Goal: Find contact information: Find contact information

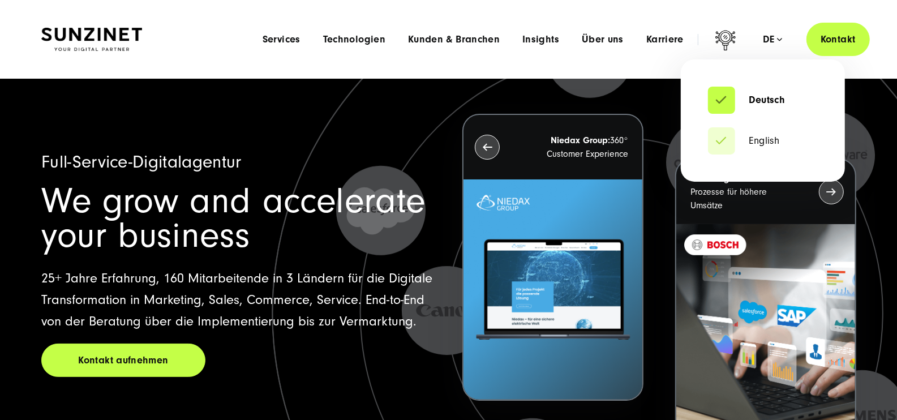
click at [776, 38] on div "de" at bounding box center [773, 39] width 20 height 11
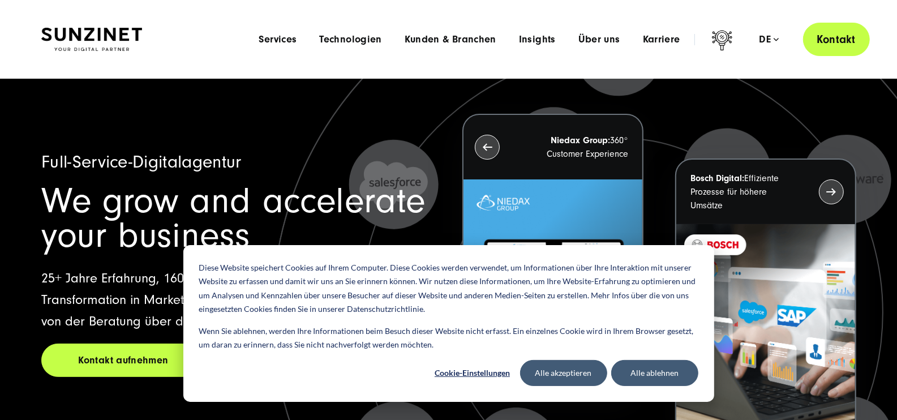
click at [821, 35] on link "Kontakt" at bounding box center [836, 39] width 67 height 33
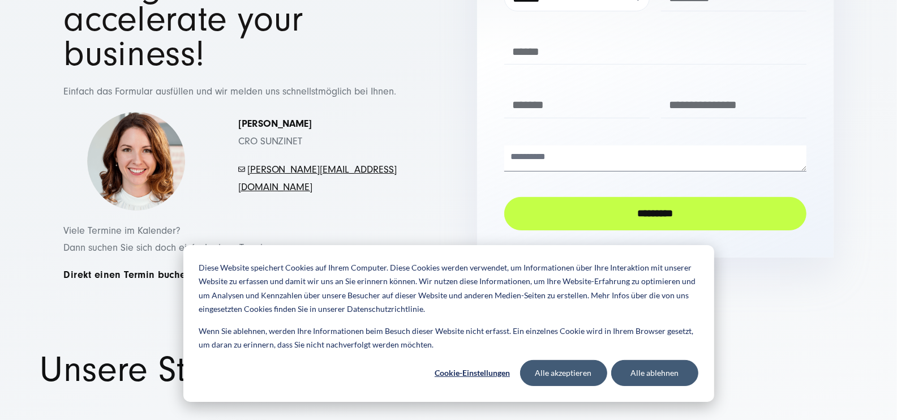
scroll to position [177, 0]
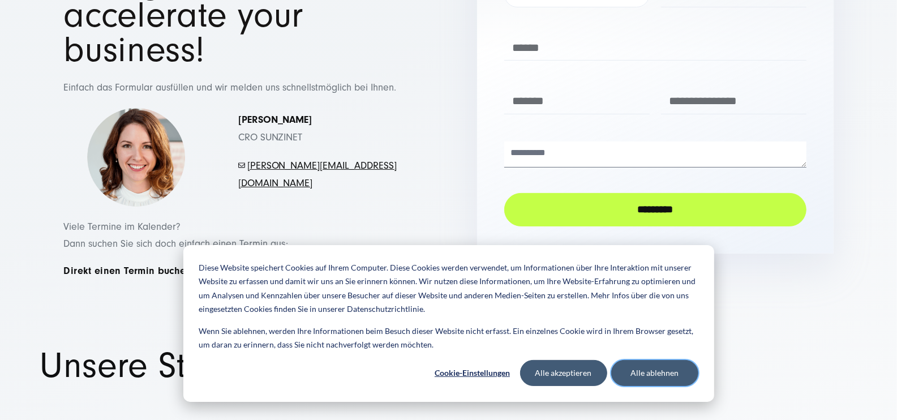
click at [627, 375] on button "Alle ablehnen" at bounding box center [654, 373] width 87 height 26
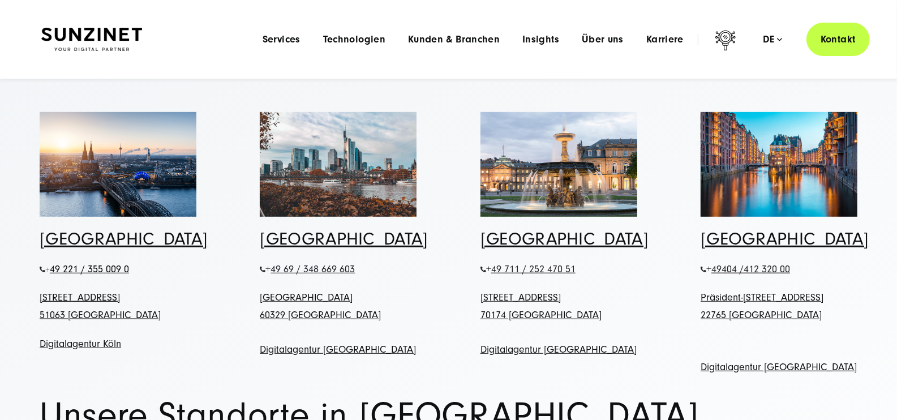
scroll to position [472, 0]
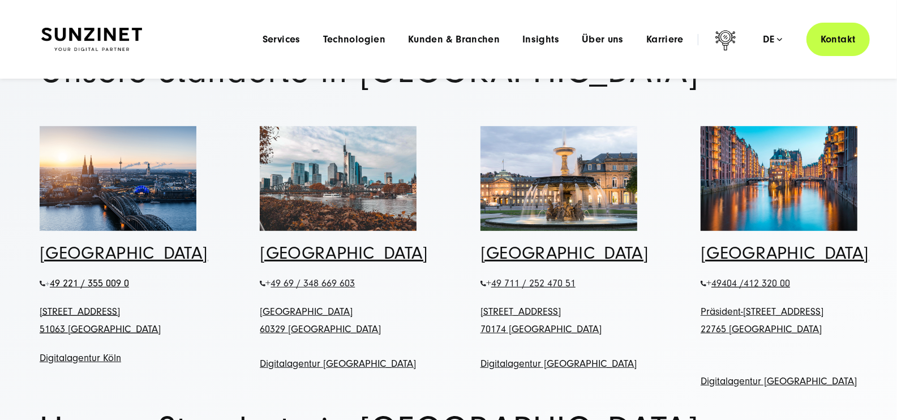
click at [110, 277] on span "49 221 / 355 009 0" at bounding box center [89, 283] width 79 height 12
drag, startPoint x: 129, startPoint y: 246, endPoint x: 52, endPoint y: 251, distance: 77.7
click at [52, 277] on span "49 221 / 355 009 0" at bounding box center [89, 283] width 79 height 12
copy span "49 221 / 355 009 0"
